Goal: Information Seeking & Learning: Learn about a topic

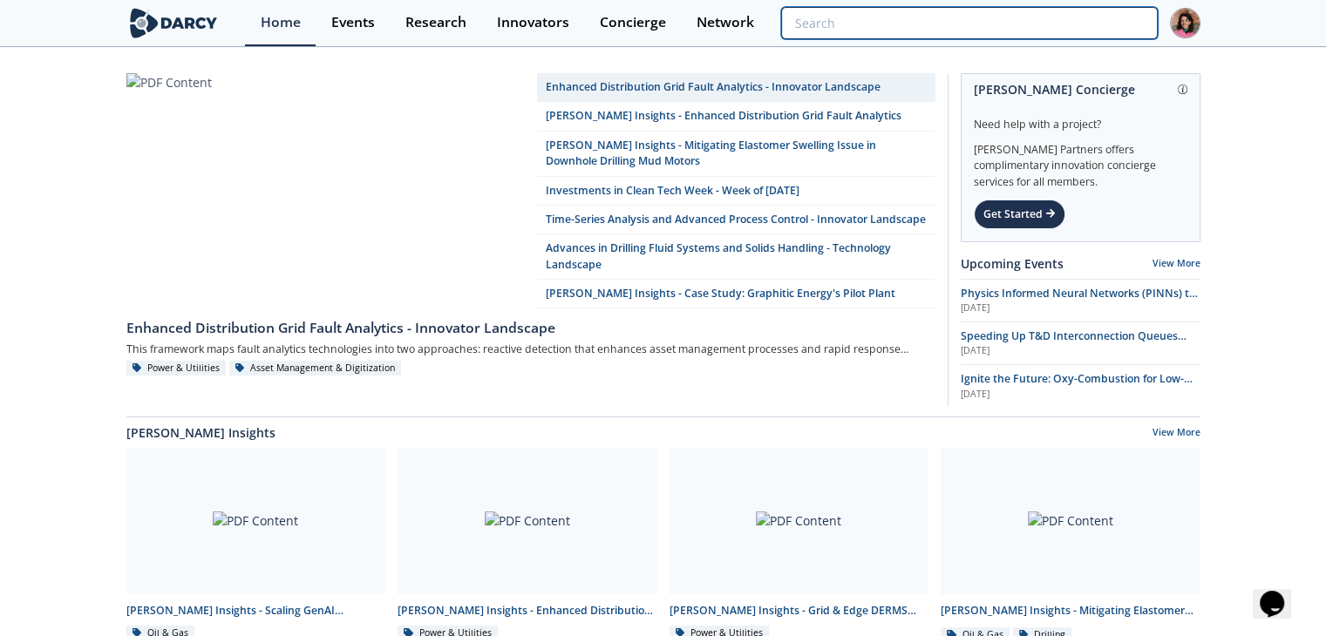
click at [1069, 10] on input "search" at bounding box center [969, 23] width 376 height 32
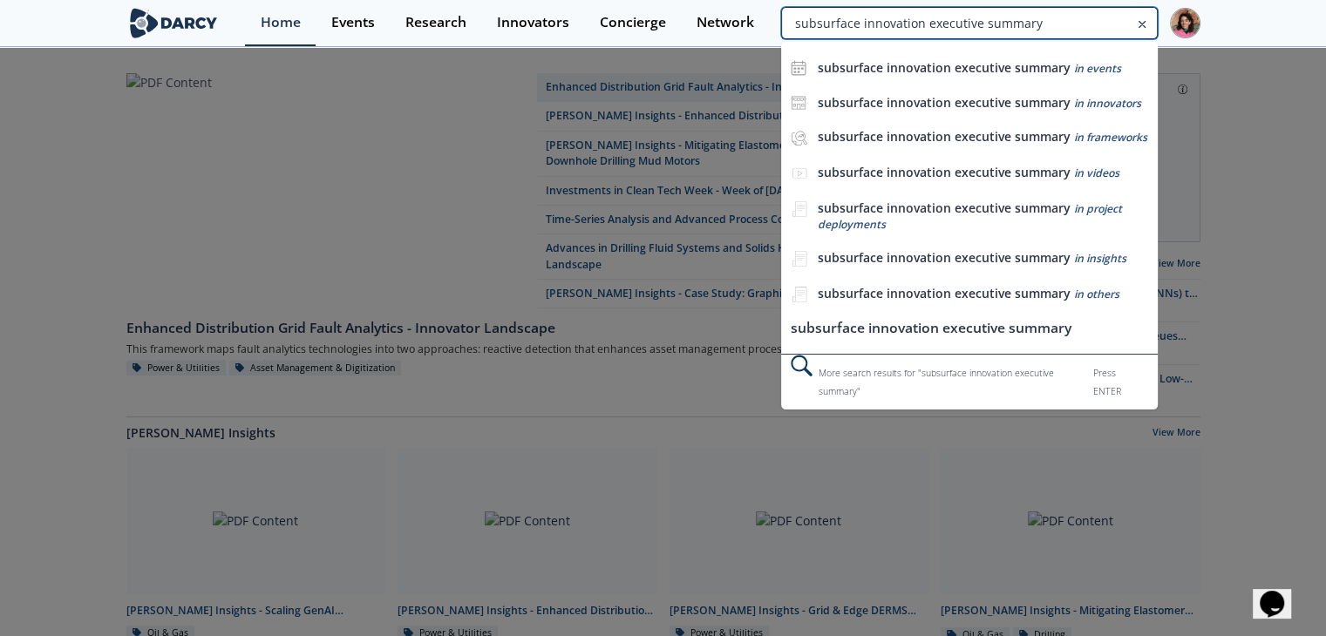
type input "subsurface innovation executive summary"
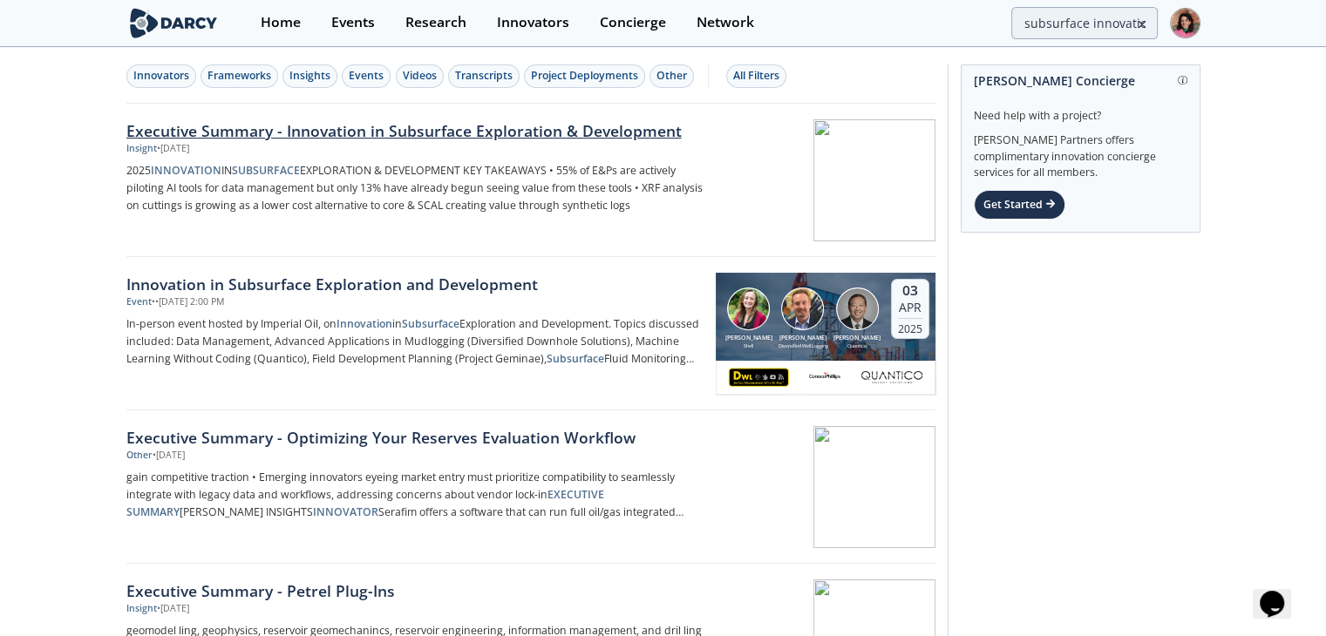
click at [434, 144] on div "Insight • [DATE]" at bounding box center [414, 149] width 577 height 14
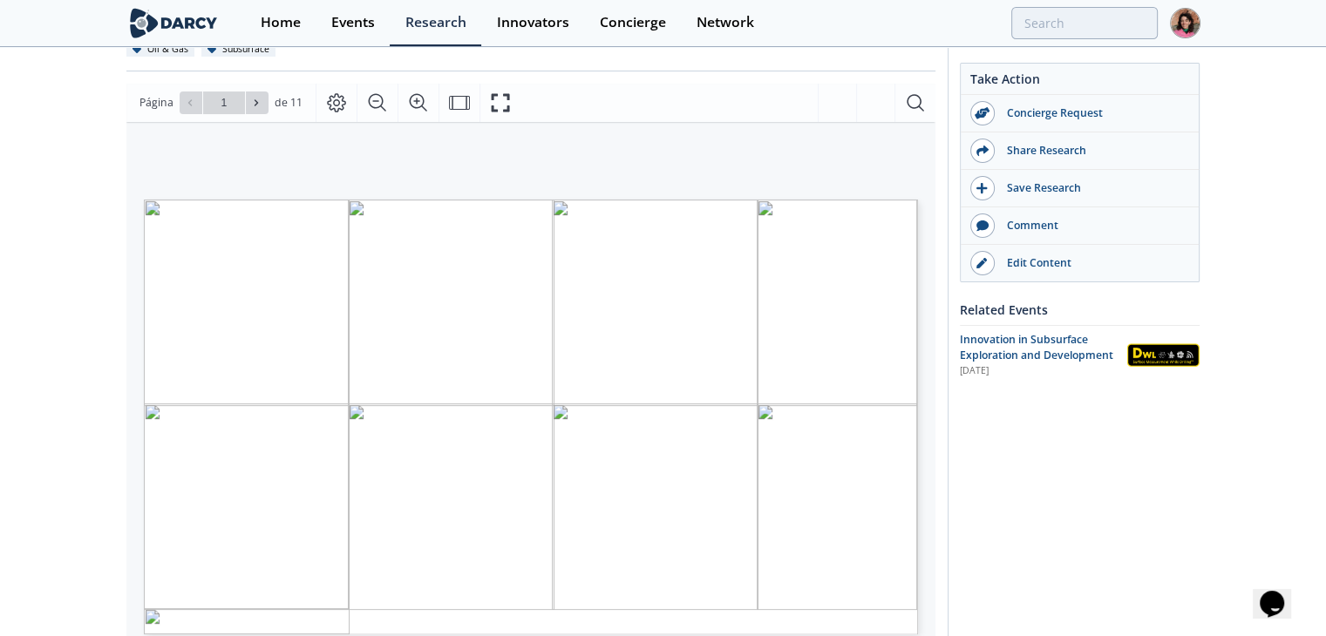
scroll to position [349, 0]
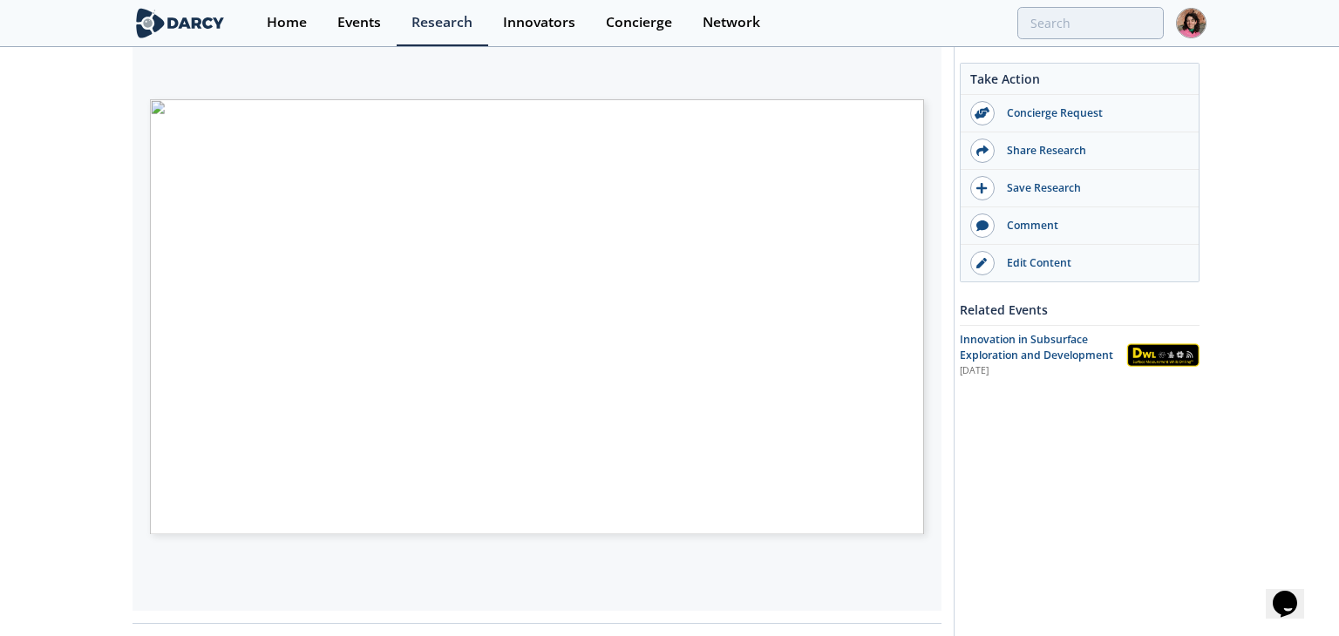
type input "3"
type input "4"
type input "5"
type input "7"
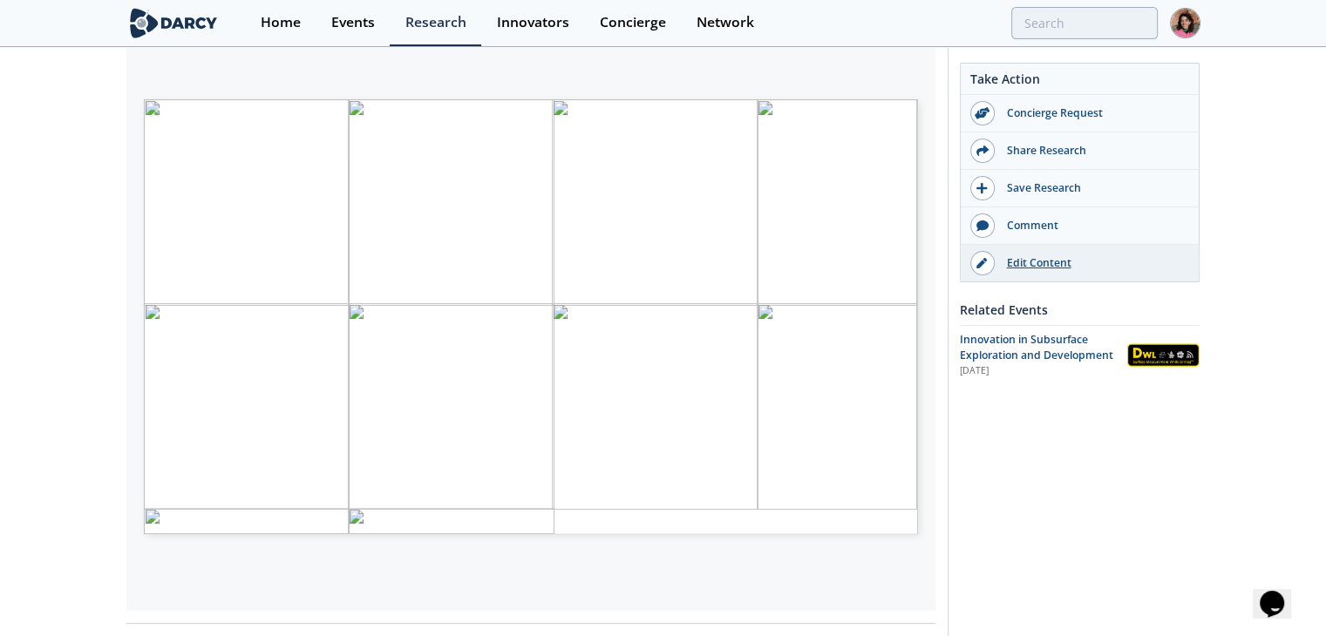
click at [1074, 262] on div "Edit Content" at bounding box center [1092, 263] width 195 height 16
